Goal: Information Seeking & Learning: Learn about a topic

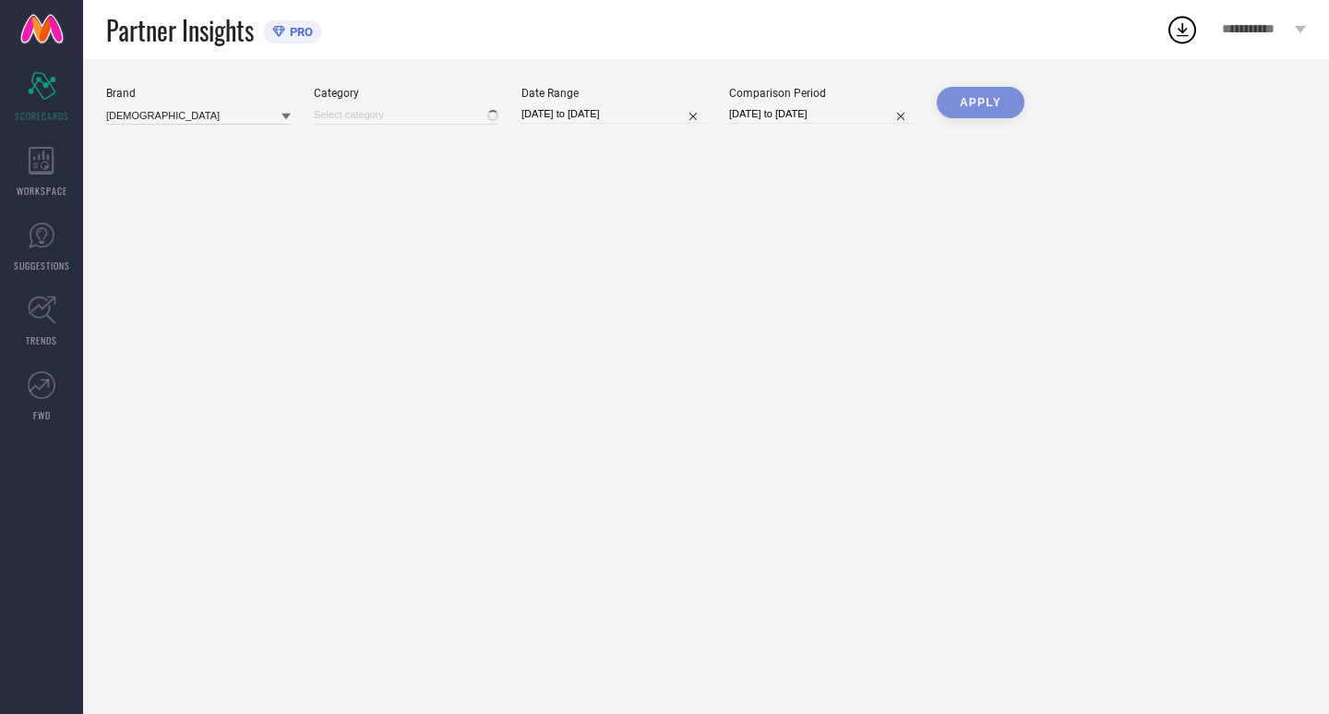
type input "All"
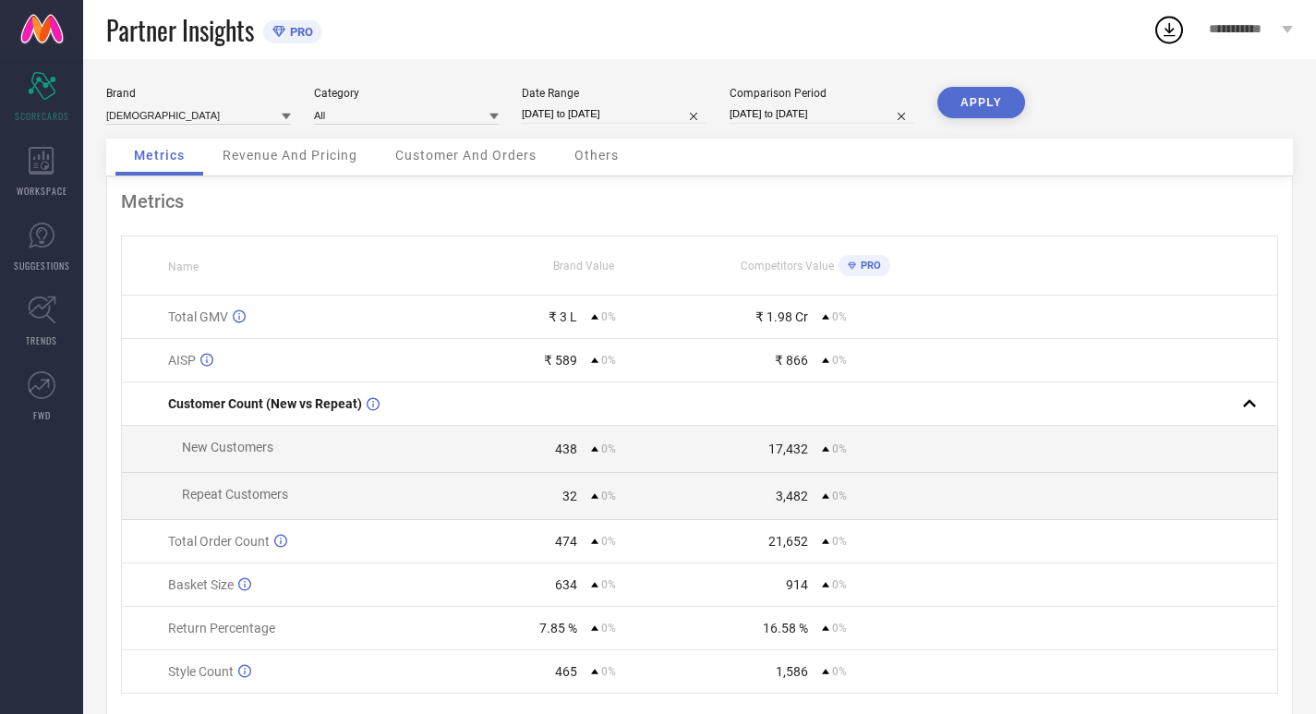
click at [642, 111] on input "[DATE] to [DATE]" at bounding box center [614, 113] width 185 height 19
select select "7"
select select "2025"
select select "8"
select select "2025"
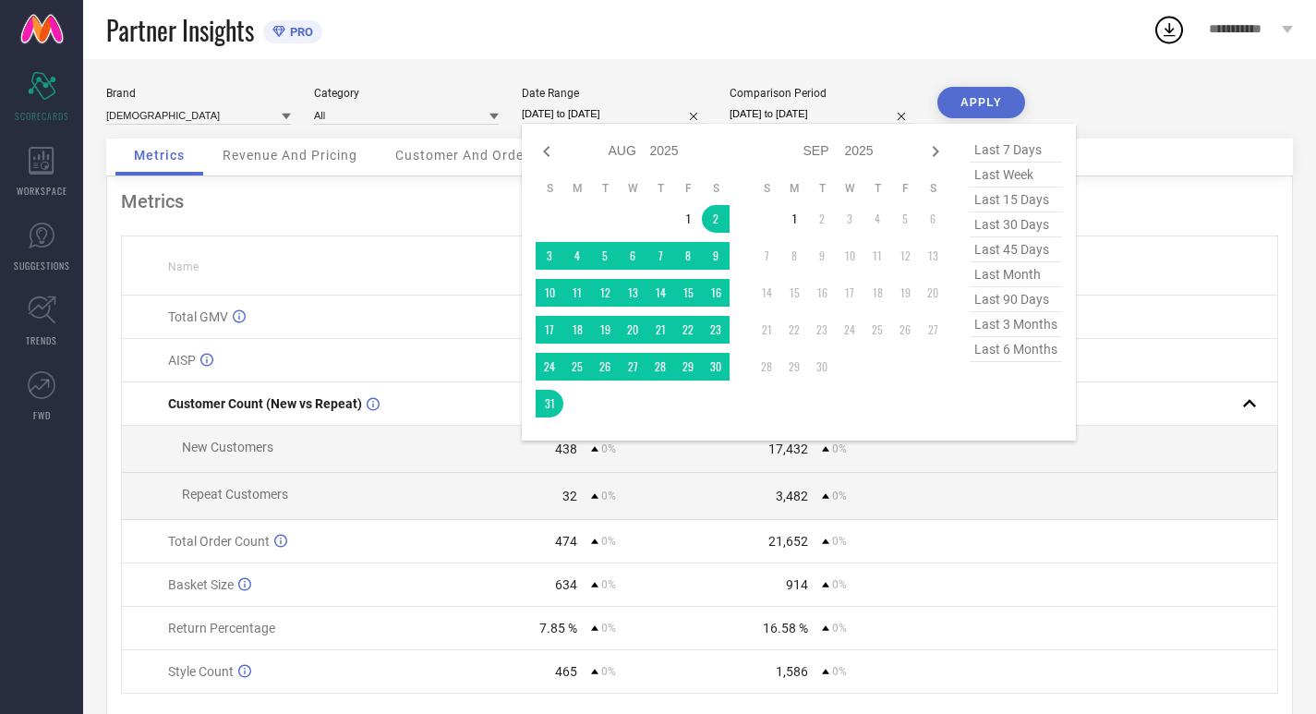
click at [1014, 228] on span "last 30 days" at bounding box center [1015, 224] width 92 height 25
type input "[DATE] to [DATE]"
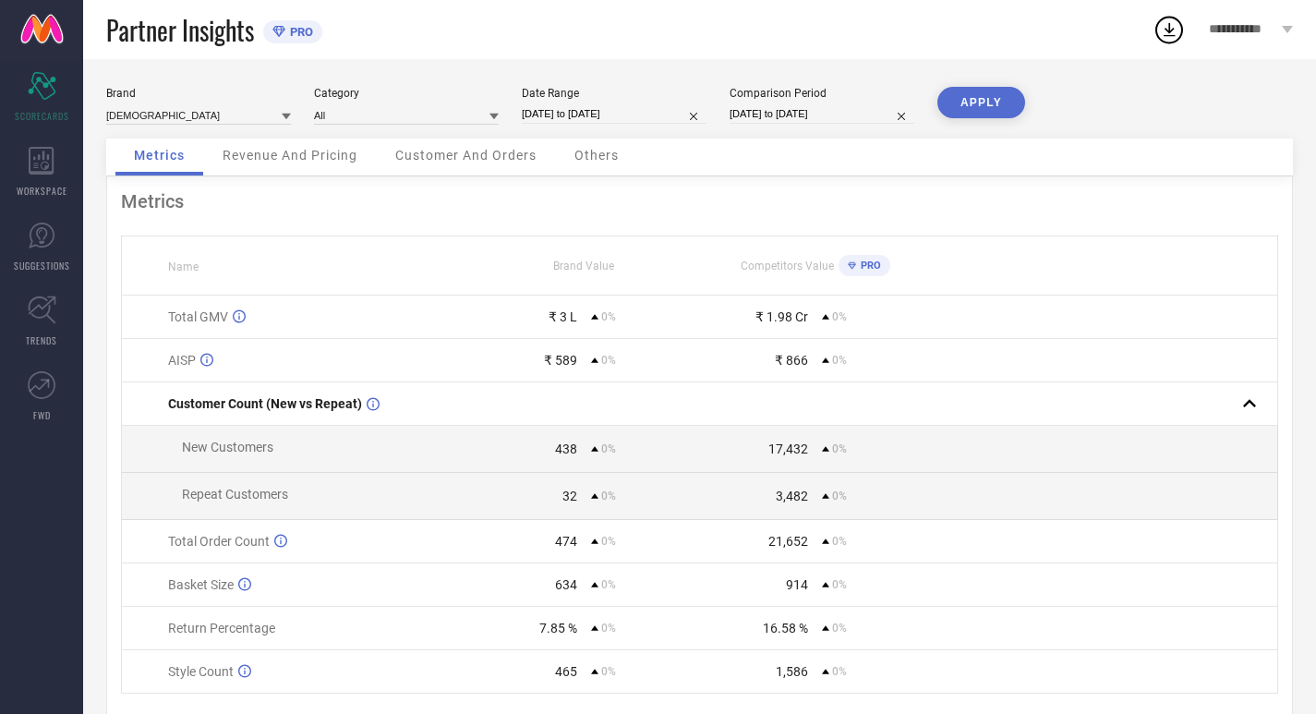
click at [824, 99] on div "Comparison Period" at bounding box center [821, 93] width 185 height 13
select select "7"
select select "2025"
select select "8"
select select "2025"
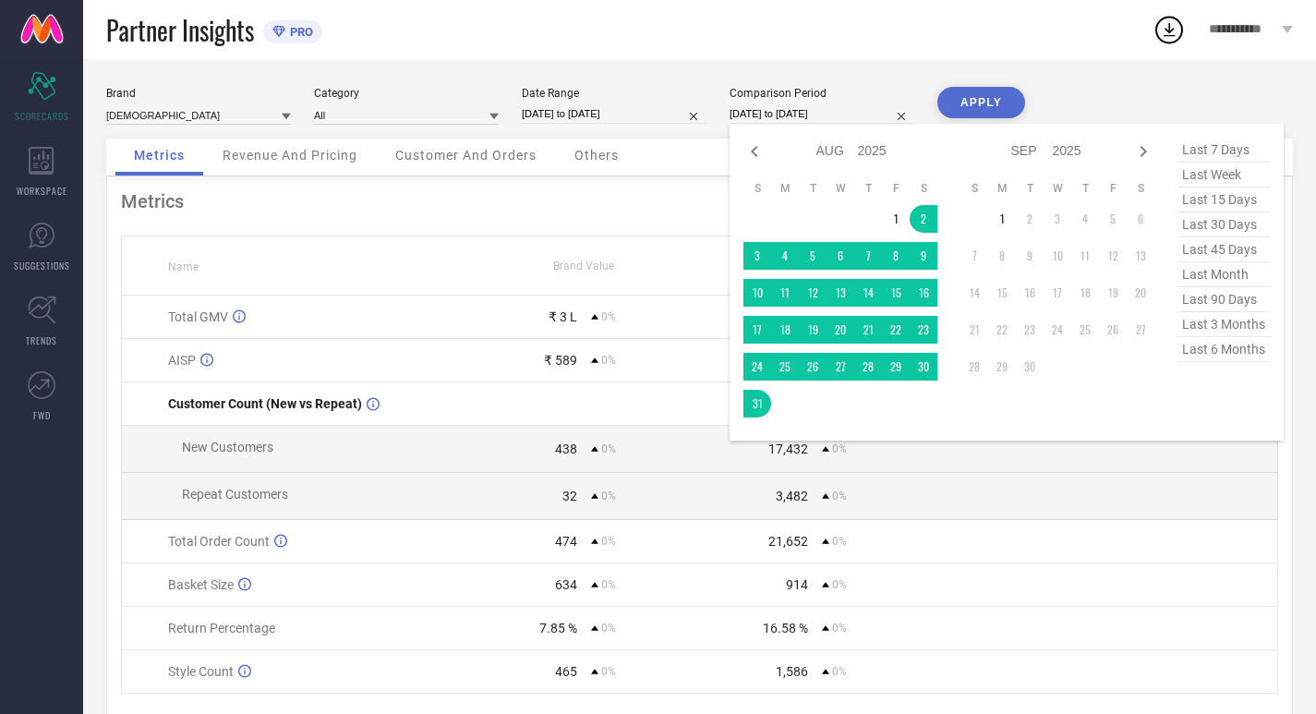
click at [850, 111] on input "[DATE] to [DATE]" at bounding box center [821, 113] width 185 height 19
click at [1233, 216] on span "last 30 days" at bounding box center [1223, 224] width 92 height 25
type input "[DATE] to [DATE]"
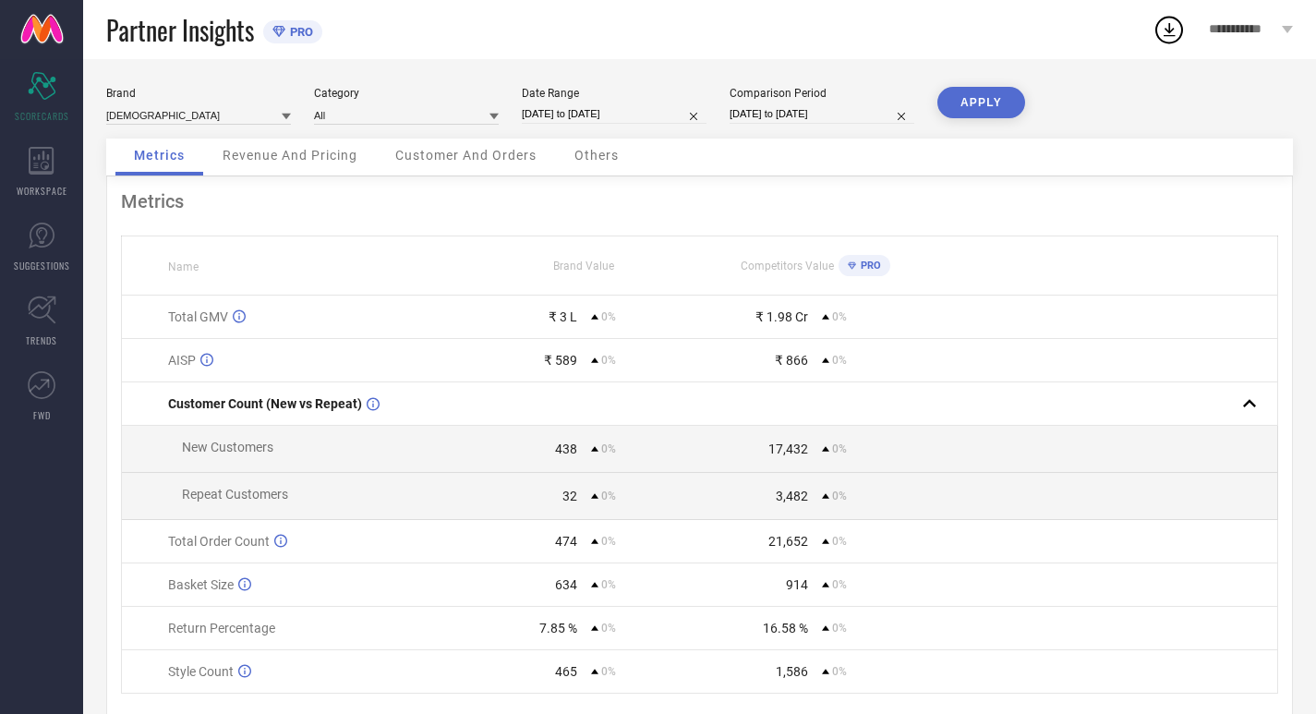
click at [997, 89] on button "APPLY" at bounding box center [981, 102] width 88 height 31
click at [0, 150] on div "WORKSPACE" at bounding box center [41, 172] width 83 height 74
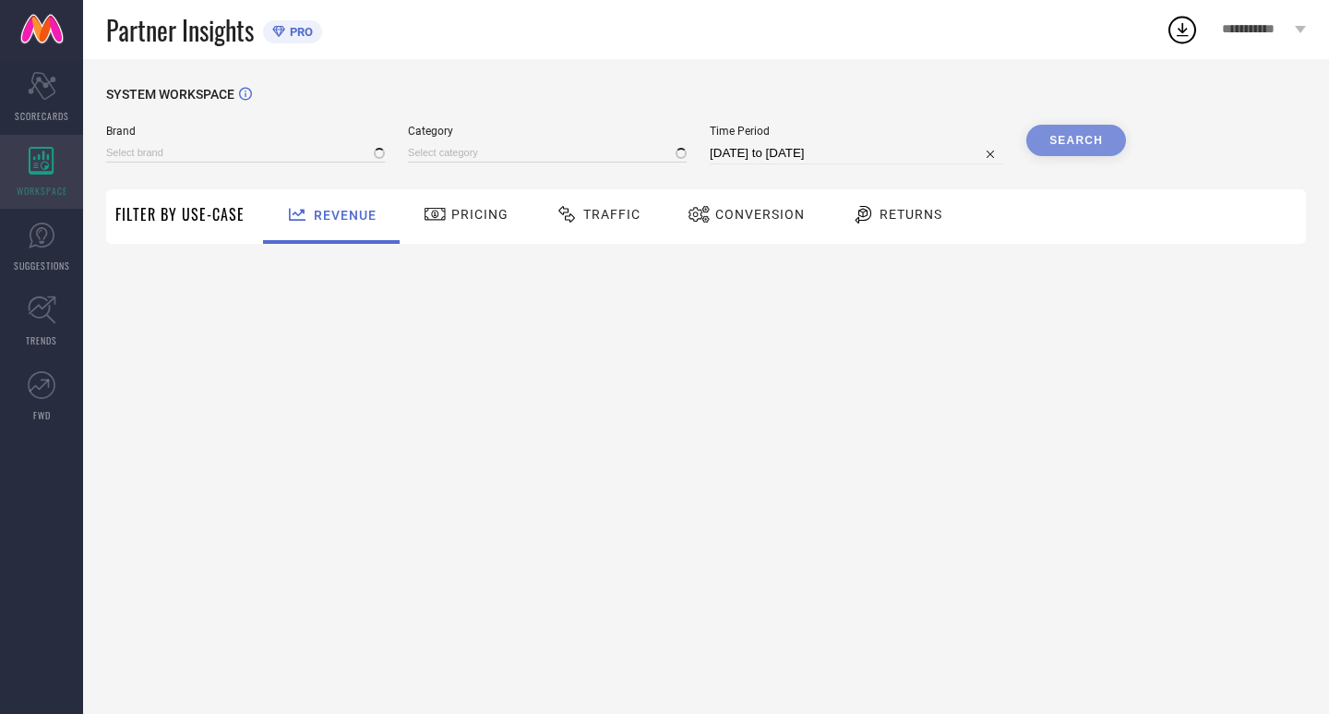
type input "[DEMOGRAPHIC_DATA]"
type input "All"
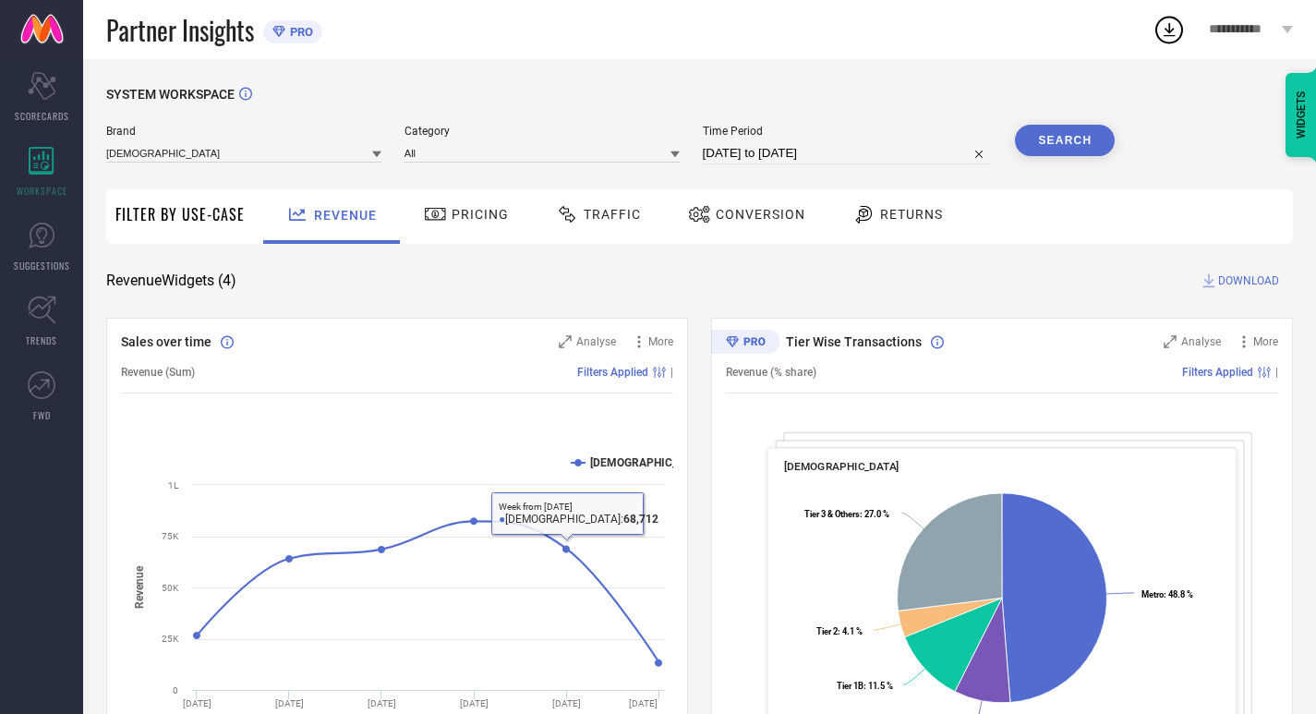
click at [438, 165] on div "Brand INDIANRANG Category All Time Period [DATE] to [DATE] Search" at bounding box center [610, 152] width 1008 height 55
click at [453, 222] on span "Pricing" at bounding box center [479, 214] width 57 height 15
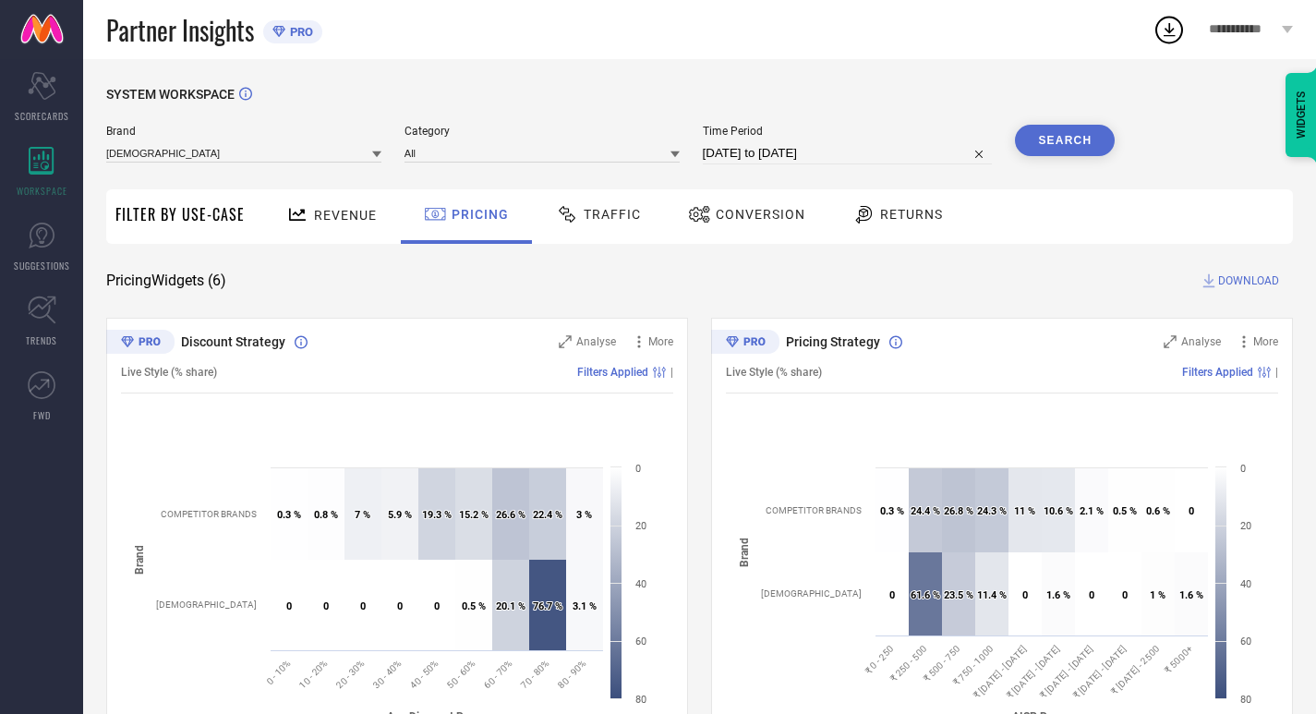
click at [557, 236] on div "Traffic" at bounding box center [598, 216] width 131 height 54
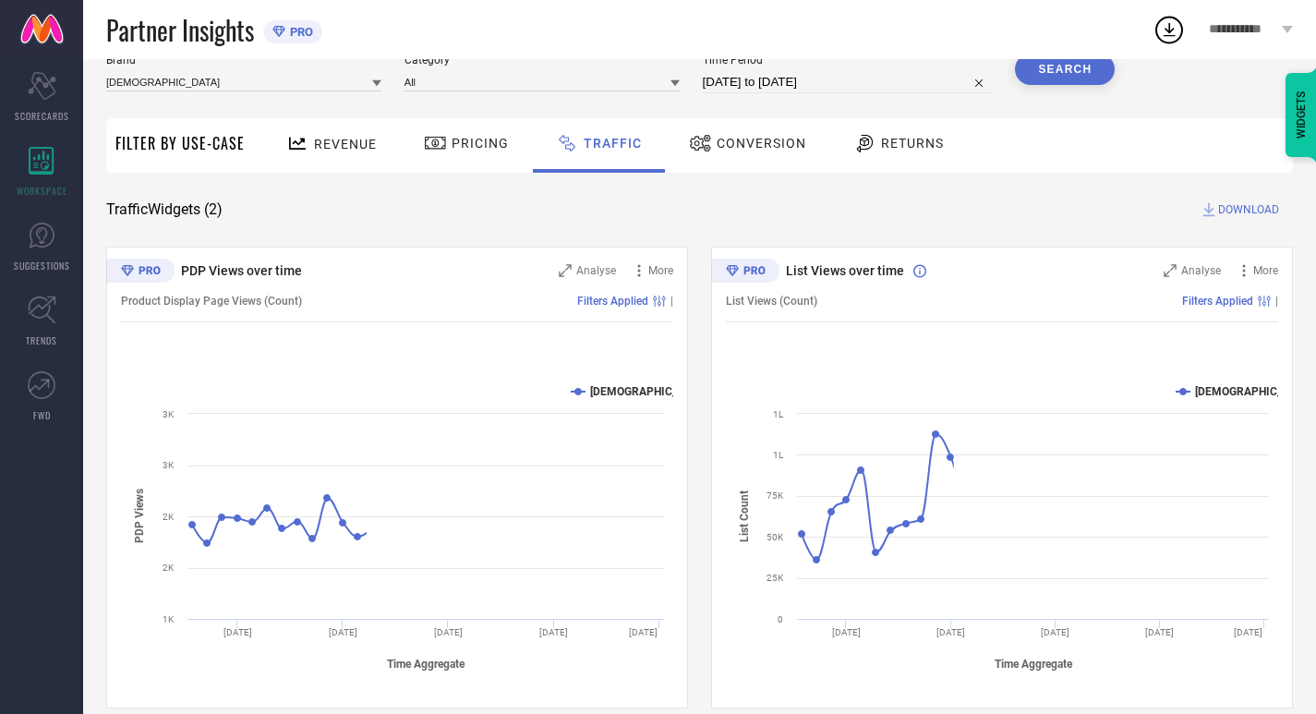
scroll to position [94, 0]
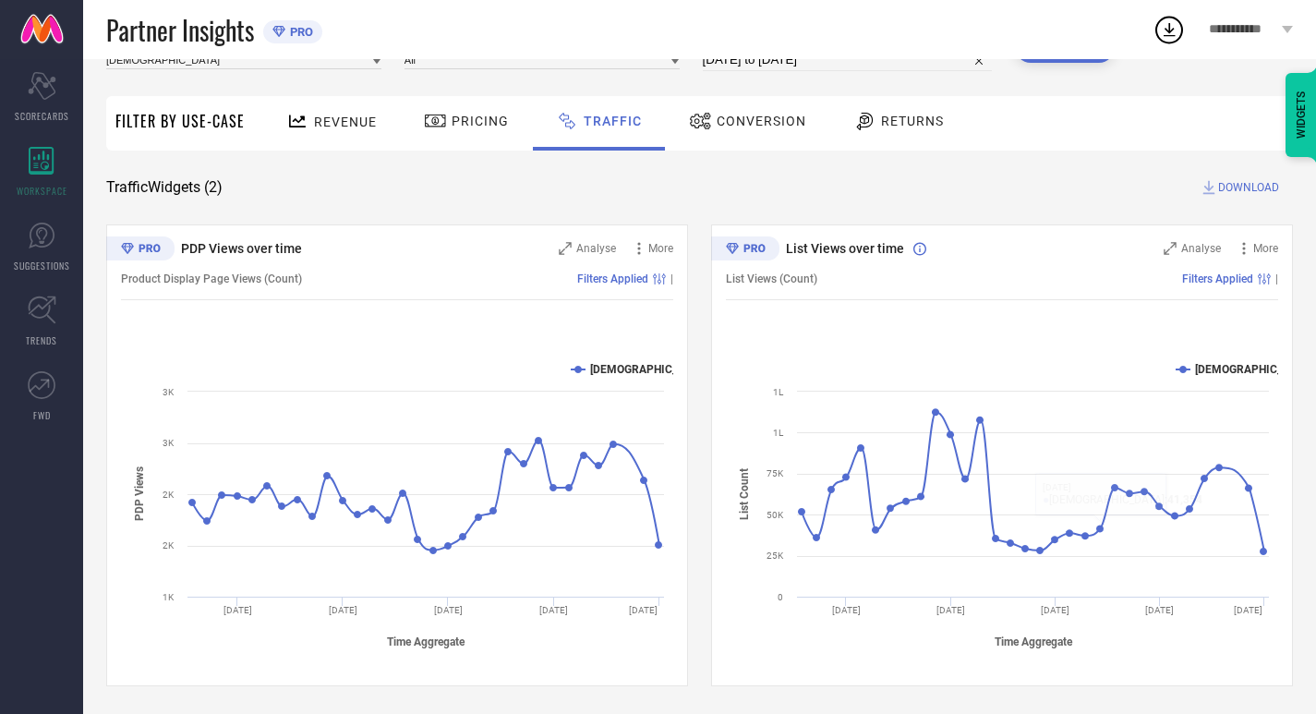
click at [777, 115] on span "Conversion" at bounding box center [761, 121] width 90 height 15
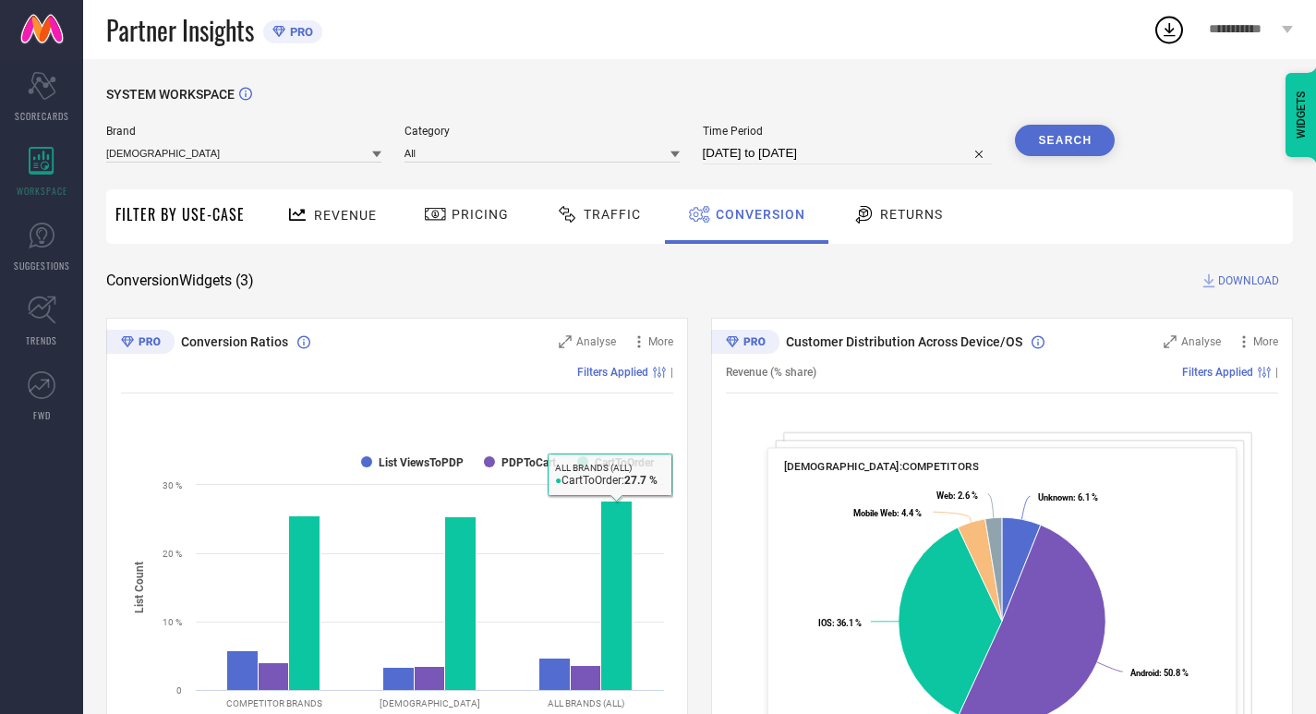
click at [880, 222] on span "Returns" at bounding box center [911, 214] width 63 height 15
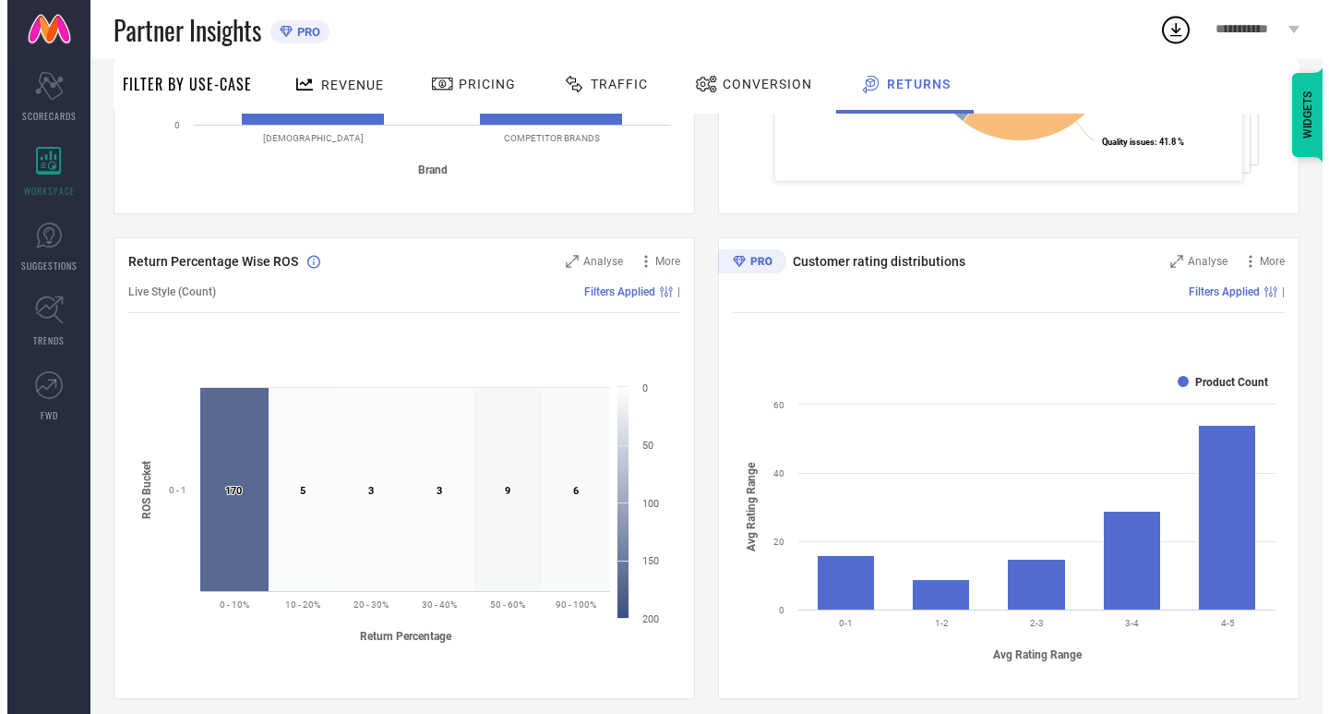
scroll to position [429, 0]
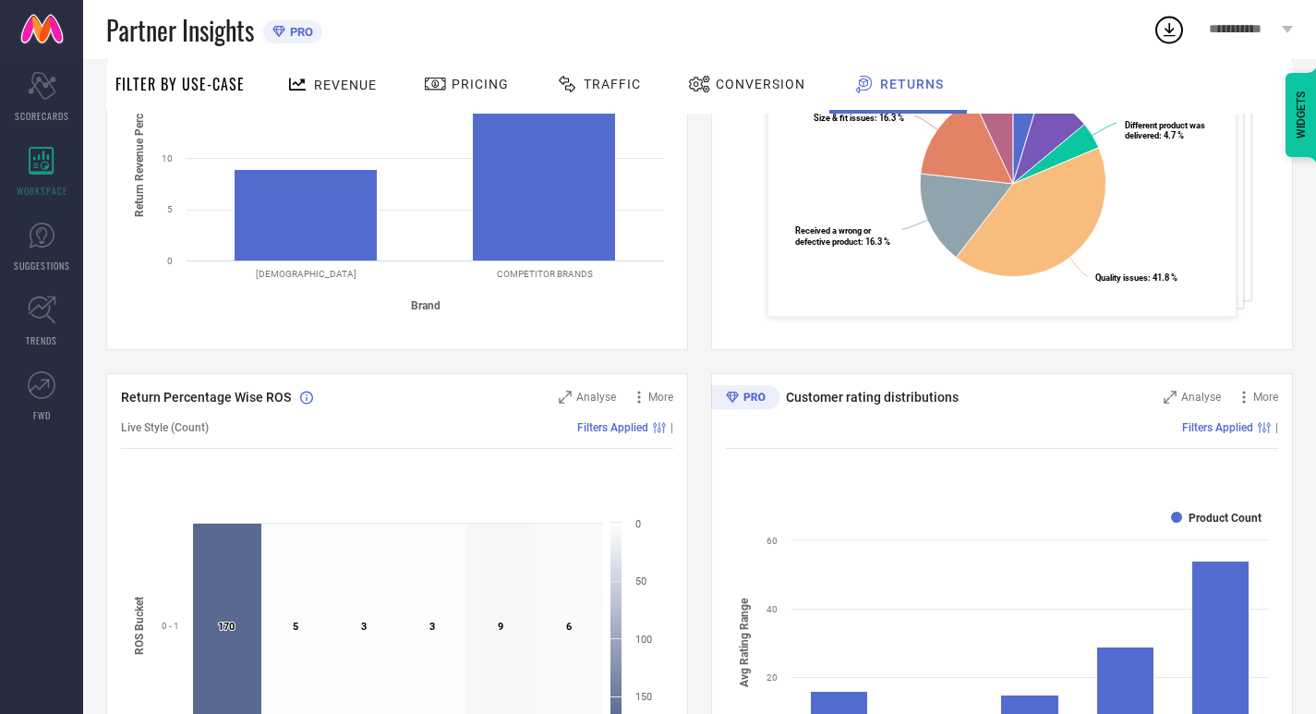
click at [1161, 399] on div "Analyse More" at bounding box center [1218, 397] width 119 height 18
click at [1169, 392] on icon at bounding box center [1169, 397] width 13 height 13
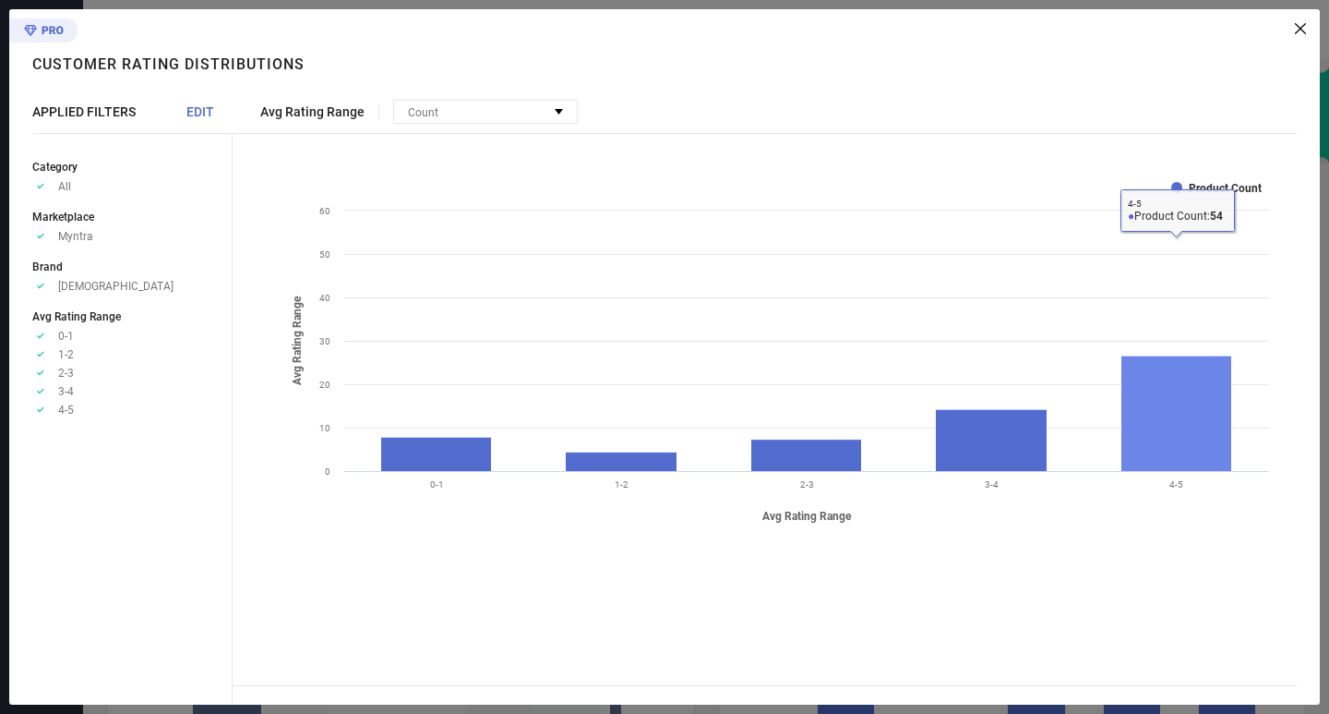
click at [1146, 446] on rect at bounding box center [1177, 412] width 111 height 115
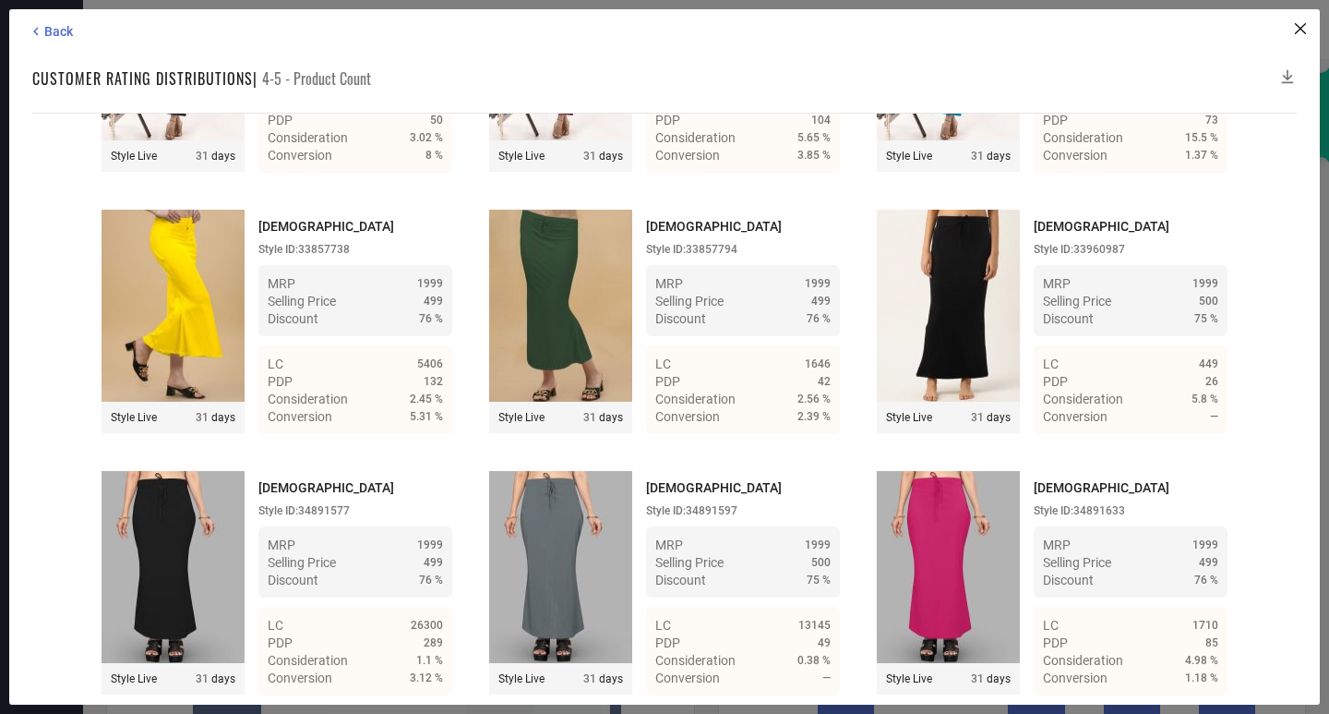
scroll to position [6263, 0]
